Goal: Task Accomplishment & Management: Complete application form

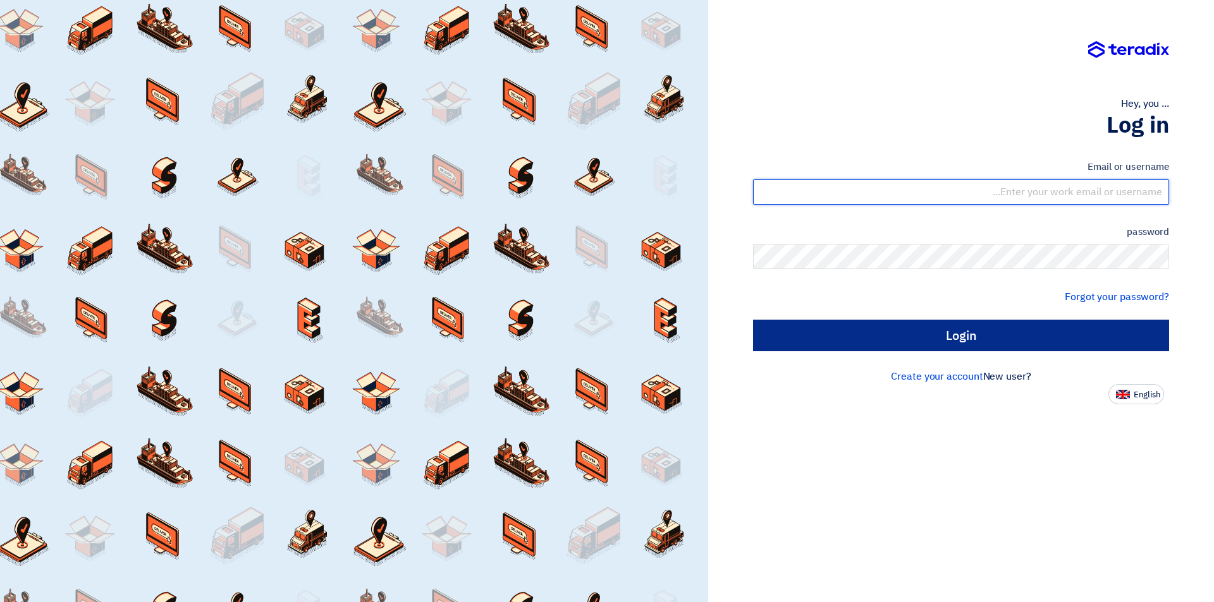
type input "[EMAIL_ADDRESS][DOMAIN_NAME]"
click at [905, 340] on input "Login" at bounding box center [961, 336] width 416 height 32
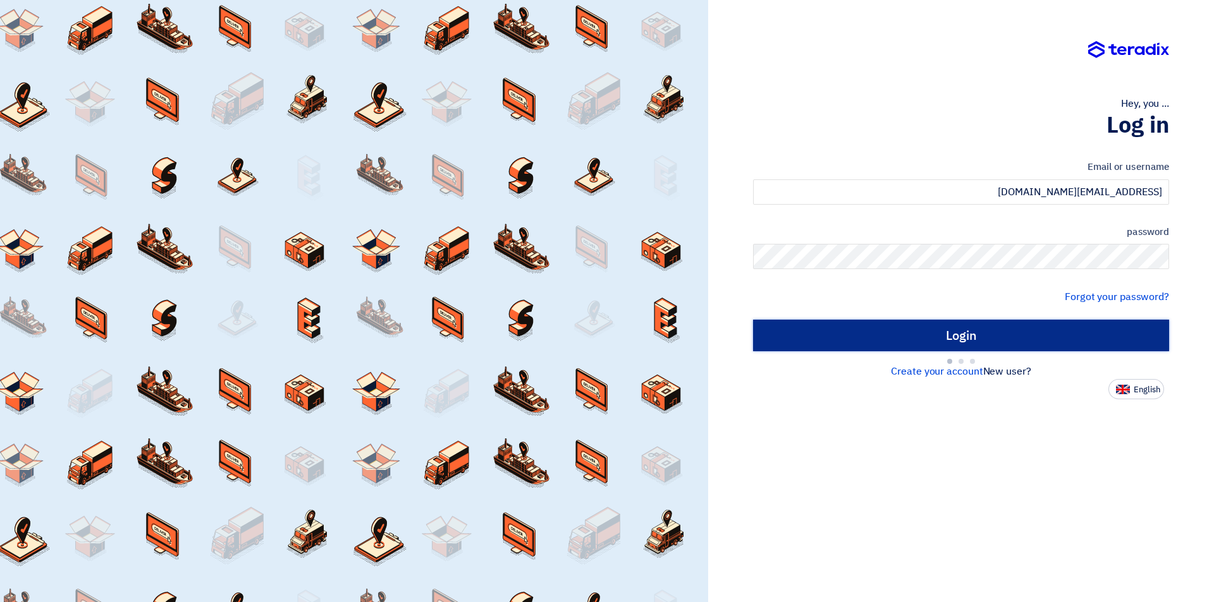
type input "Sign in"
